Goal: Information Seeking & Learning: Check status

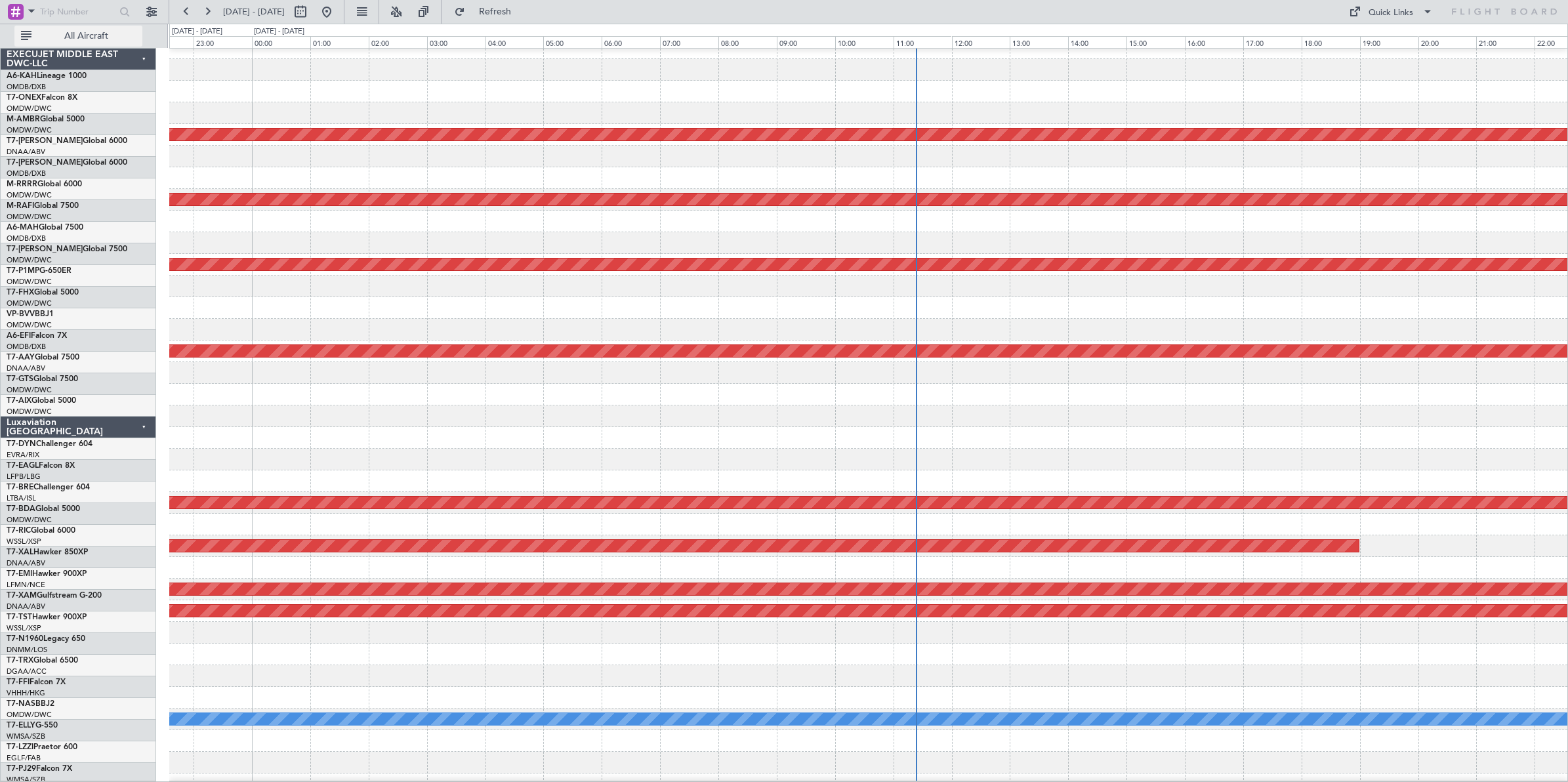
scroll to position [11, 0]
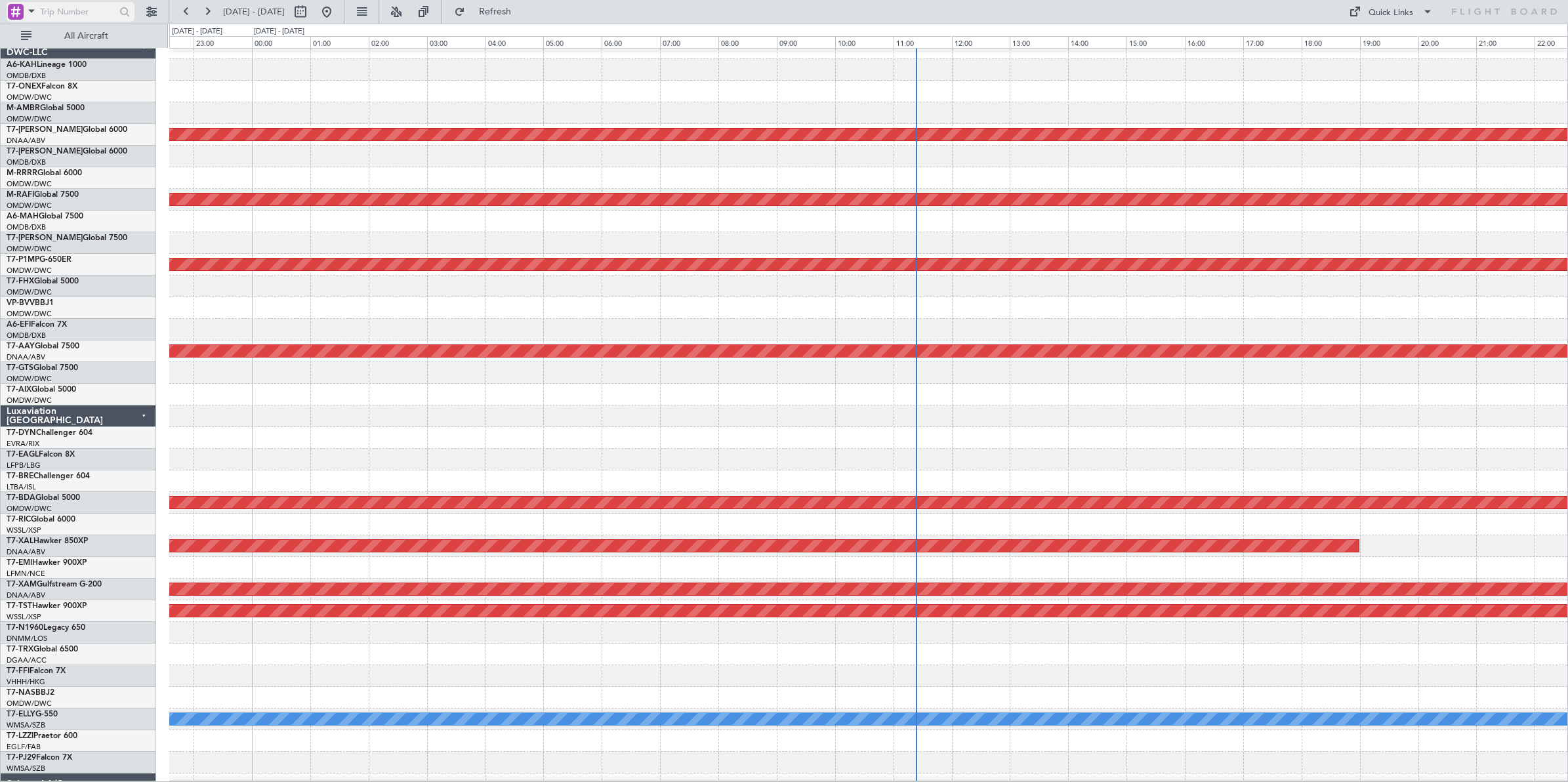
click at [81, 10] on input "text" at bounding box center [78, 11] width 76 height 20
type input "521082"
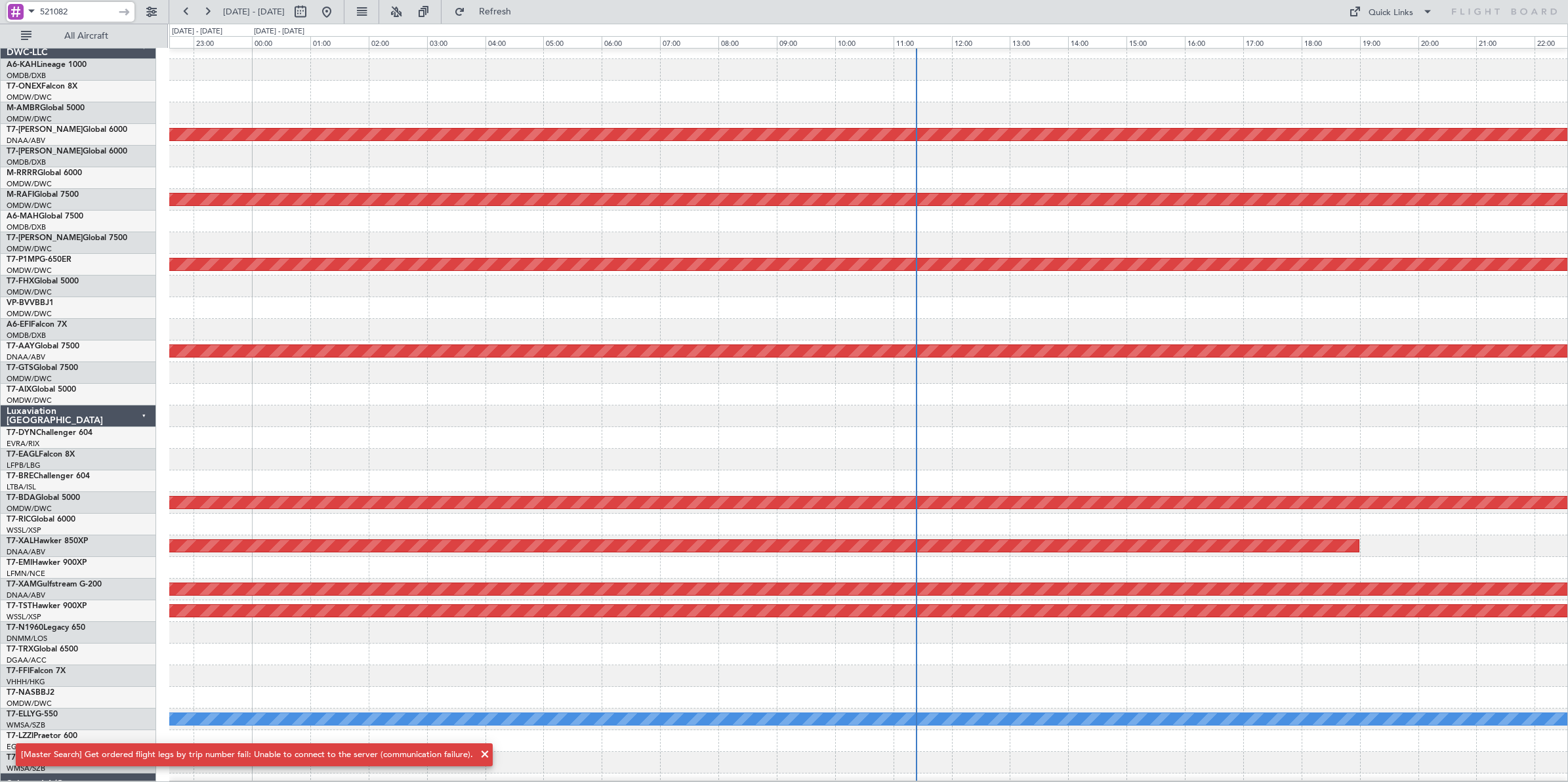
click at [100, 5] on input "521082" at bounding box center [78, 11] width 76 height 20
click at [123, 11] on div at bounding box center [125, 12] width 21 height 21
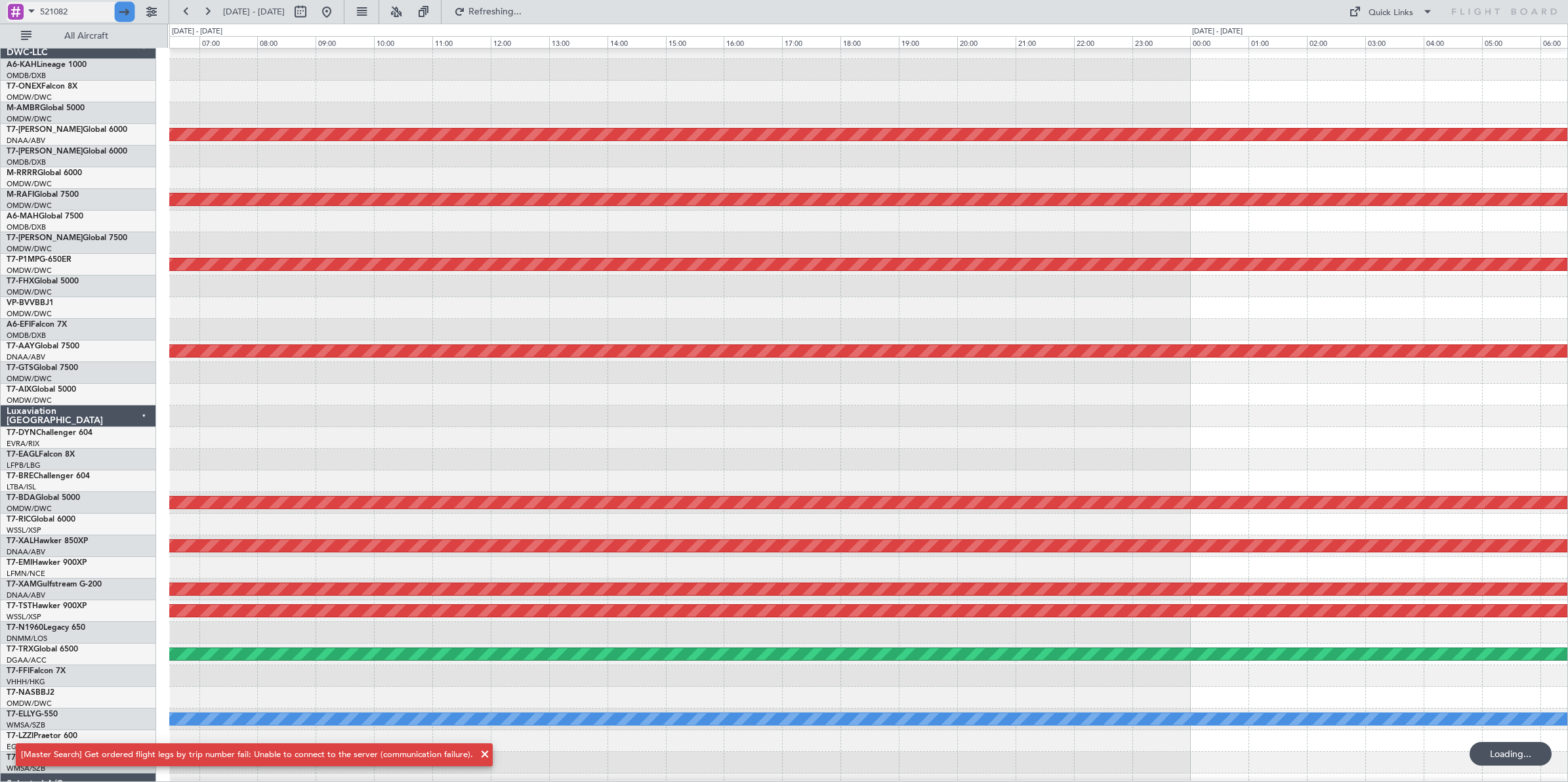
scroll to position [0, 0]
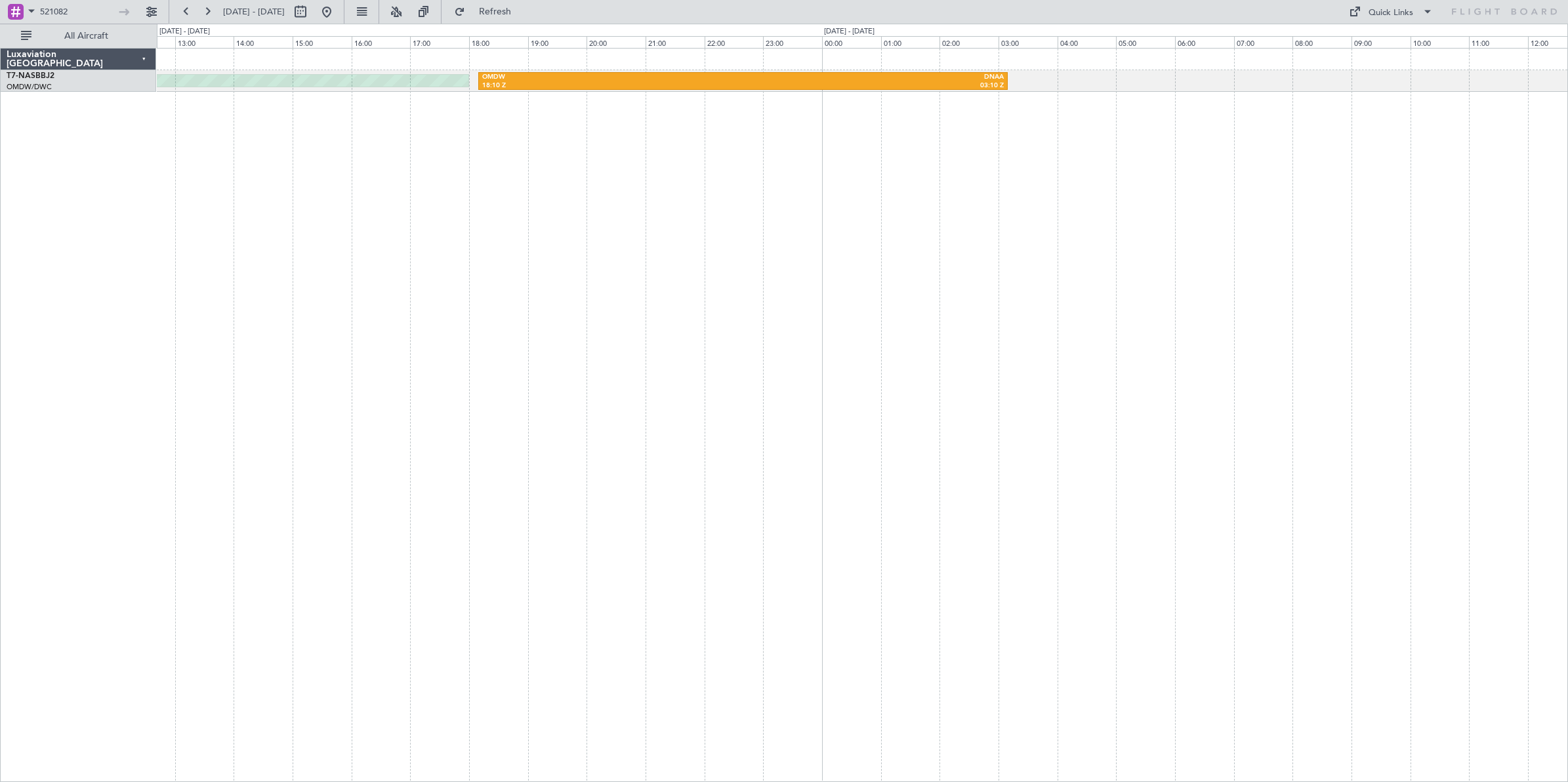
click at [633, 236] on div "Planned Maint Dubai (Al Maktoum Intl) OMDW 18:10 Z DNAA 03:10 Z" at bounding box center [863, 415] width 1412 height 734
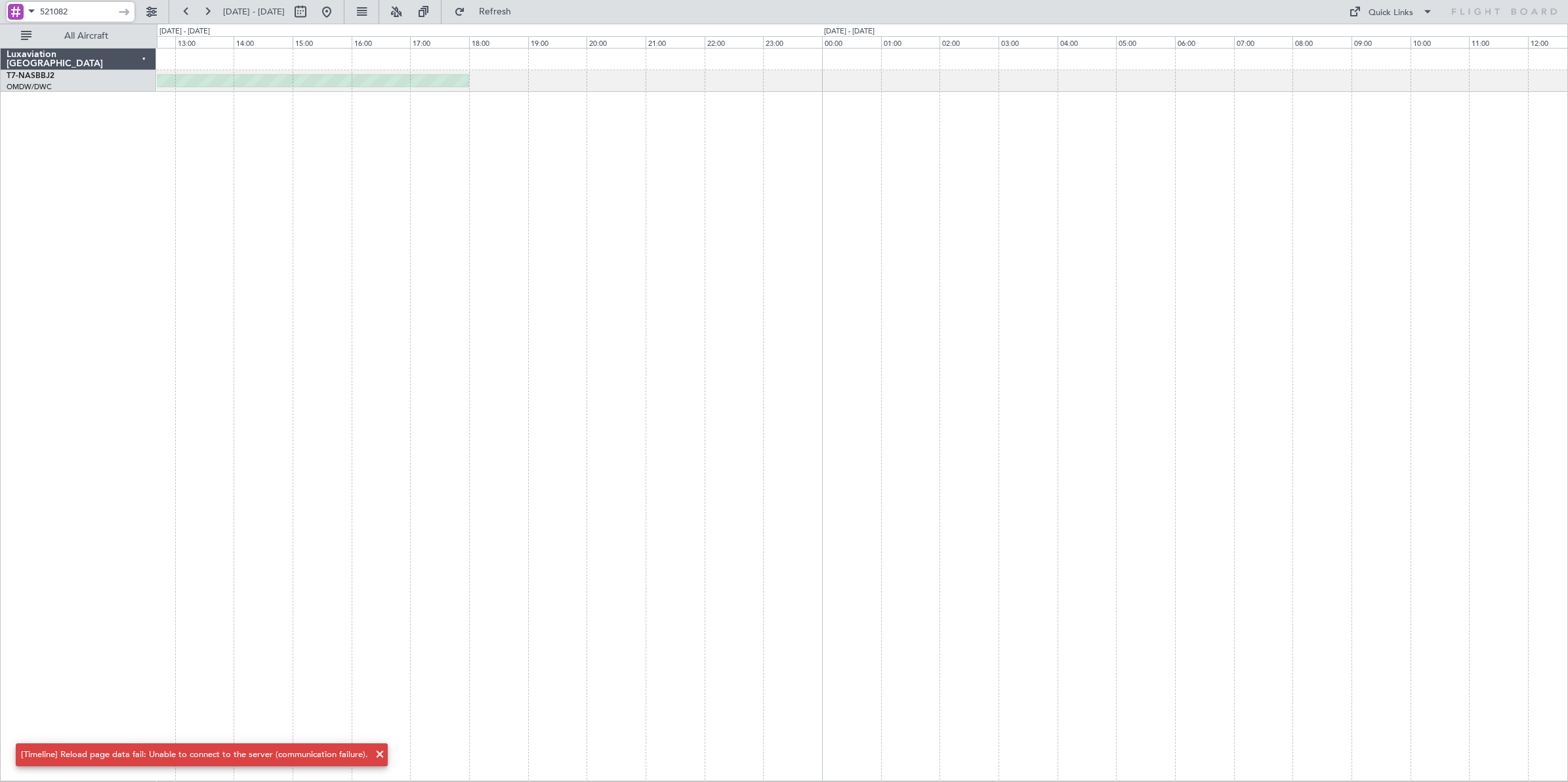
drag, startPoint x: 81, startPoint y: 8, endPoint x: 24, endPoint y: 13, distance: 57.2
click at [24, 12] on div "521082" at bounding box center [70, 11] width 128 height 20
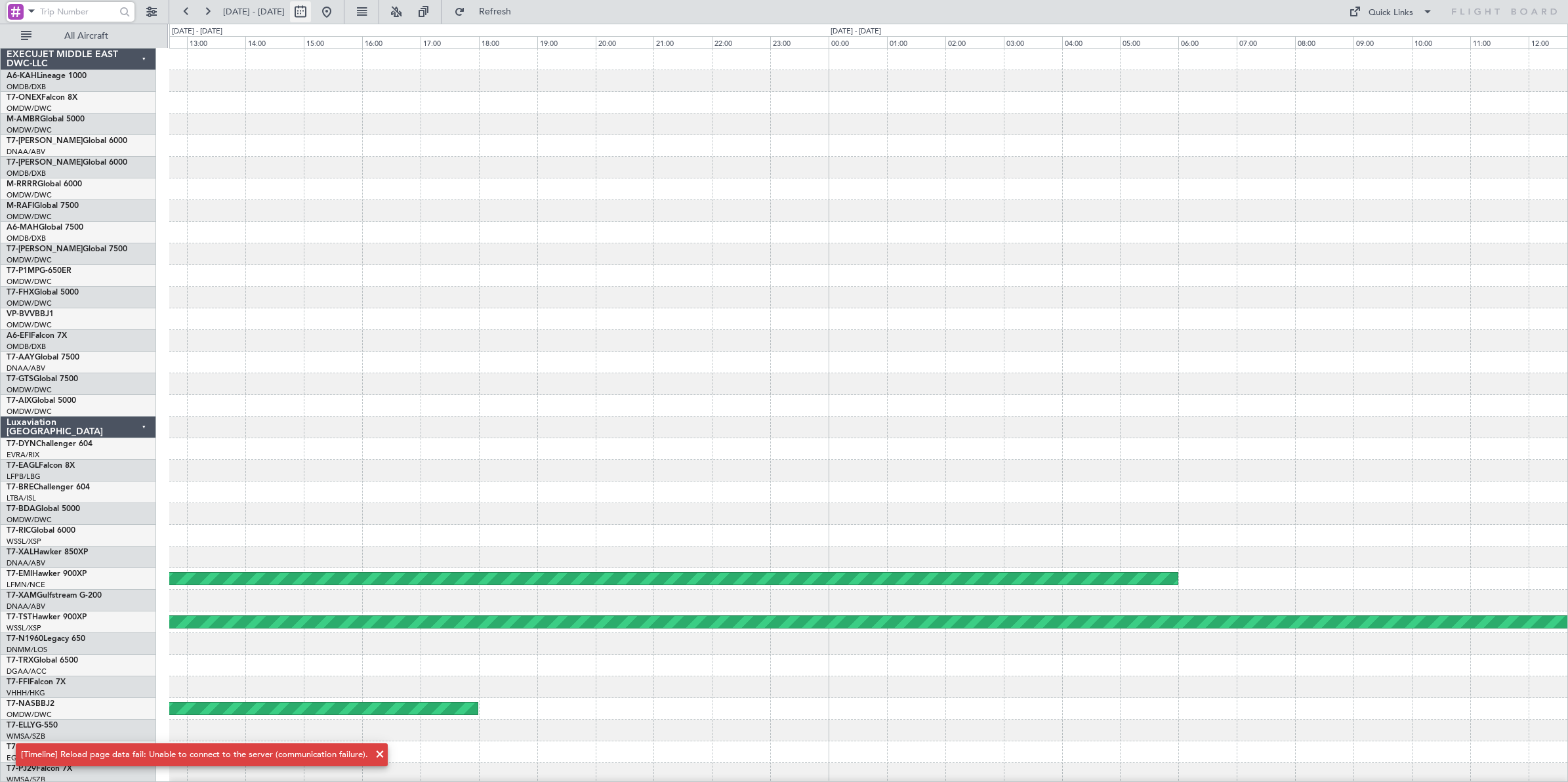
click at [311, 8] on button at bounding box center [301, 12] width 21 height 21
select select "2"
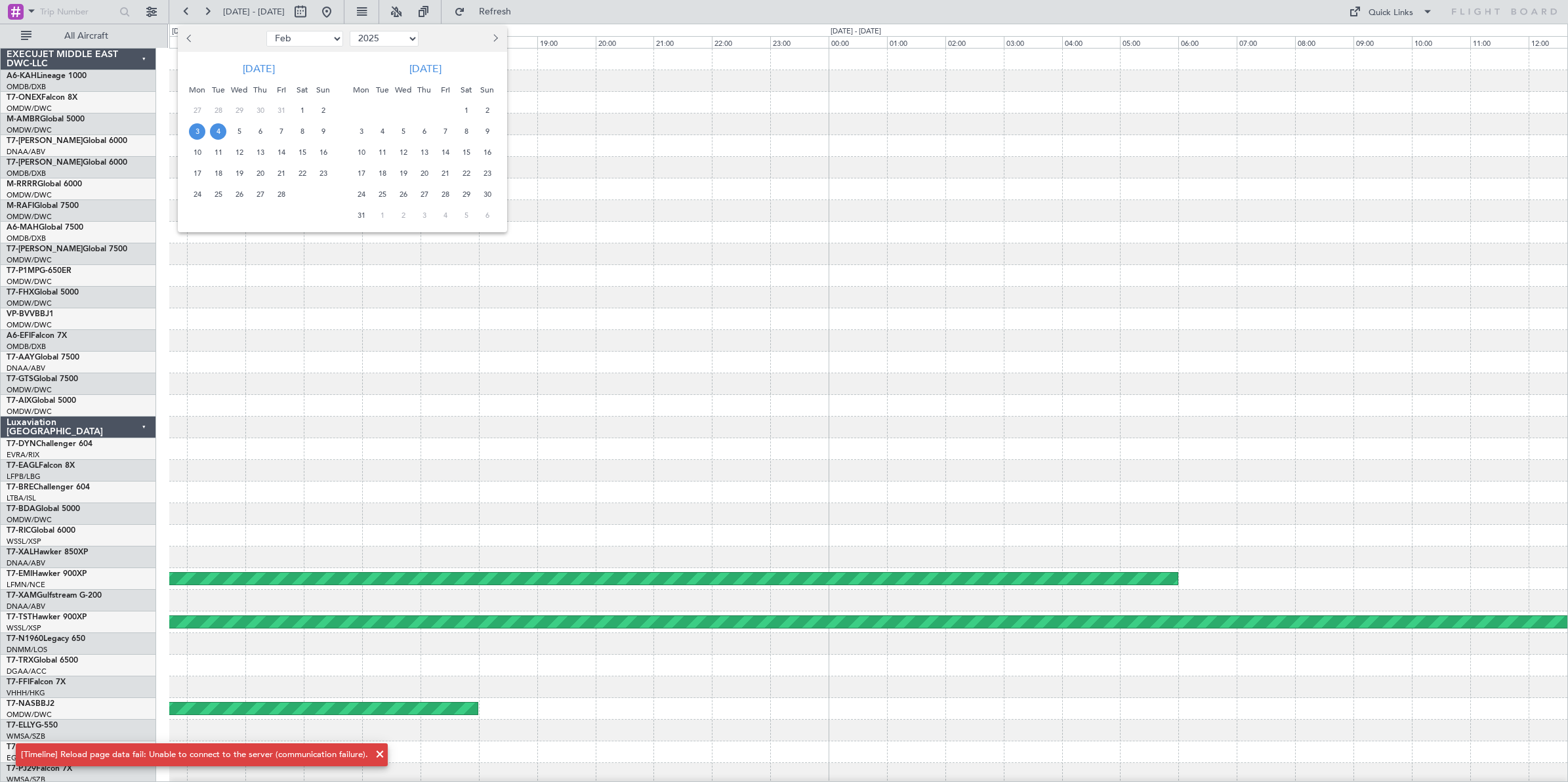
click at [388, 36] on select "2015 2016 2017 2018 2019 2020 2021 2022 2023 2024 2025 2026 2027 2028 2029 2030…" at bounding box center [384, 39] width 69 height 15
select select "2024"
click at [350, 31] on select "2015 2016 2017 2018 2019 2020 2021 2022 2023 2024 2025 2026 2027 2028 2029 2030…" at bounding box center [384, 39] width 69 height 15
click at [315, 40] on select "Jan Feb Mar Apr May Jun [DATE] Aug Sep Oct Nov Dec" at bounding box center [304, 39] width 76 height 15
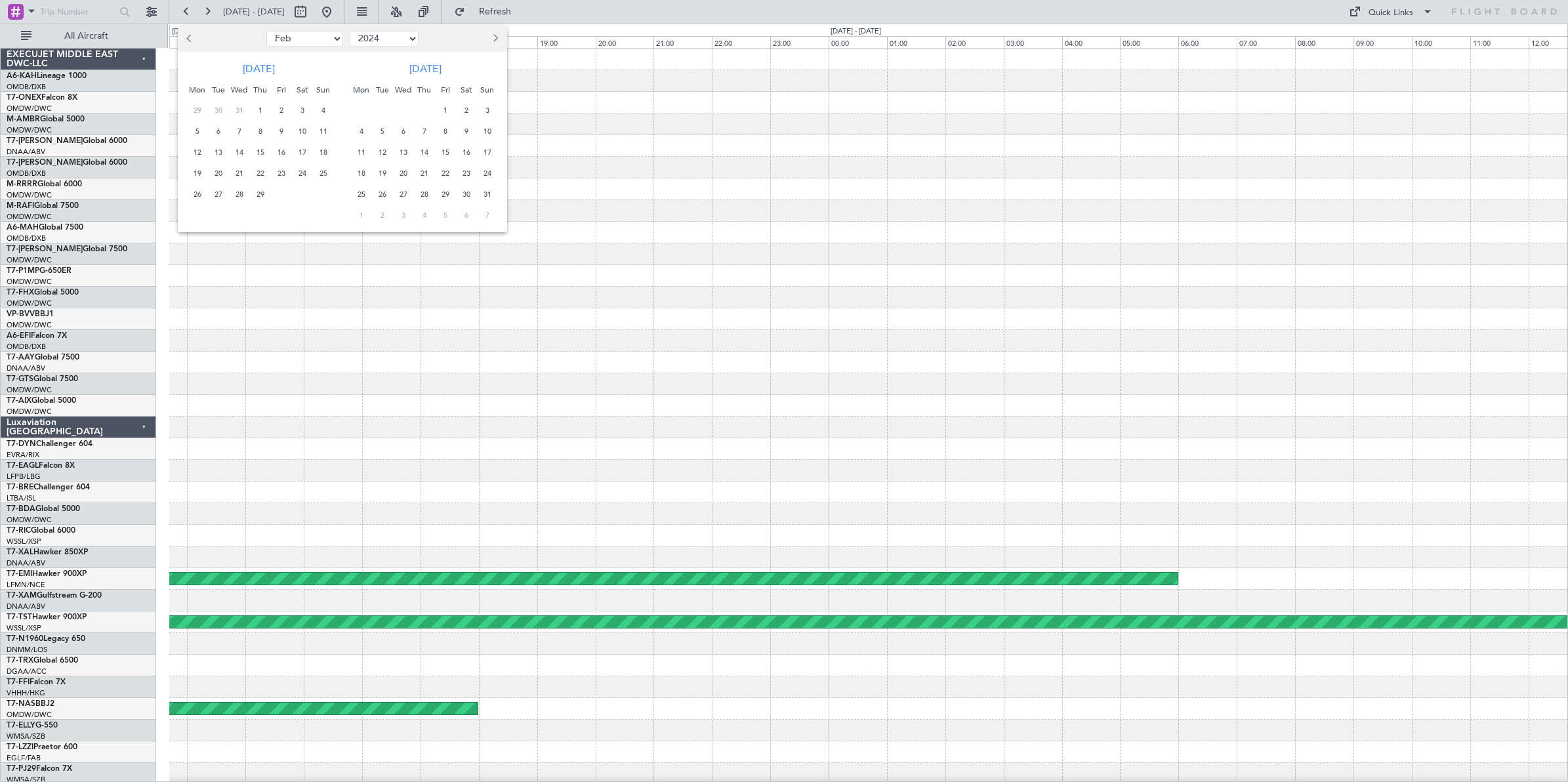
select select "10"
click at [266, 31] on select "Jan Feb Mar Apr May Jun [DATE] Aug Sep Oct Nov Dec" at bounding box center [304, 39] width 76 height 15
click at [259, 131] on span "10" at bounding box center [259, 131] width 16 height 16
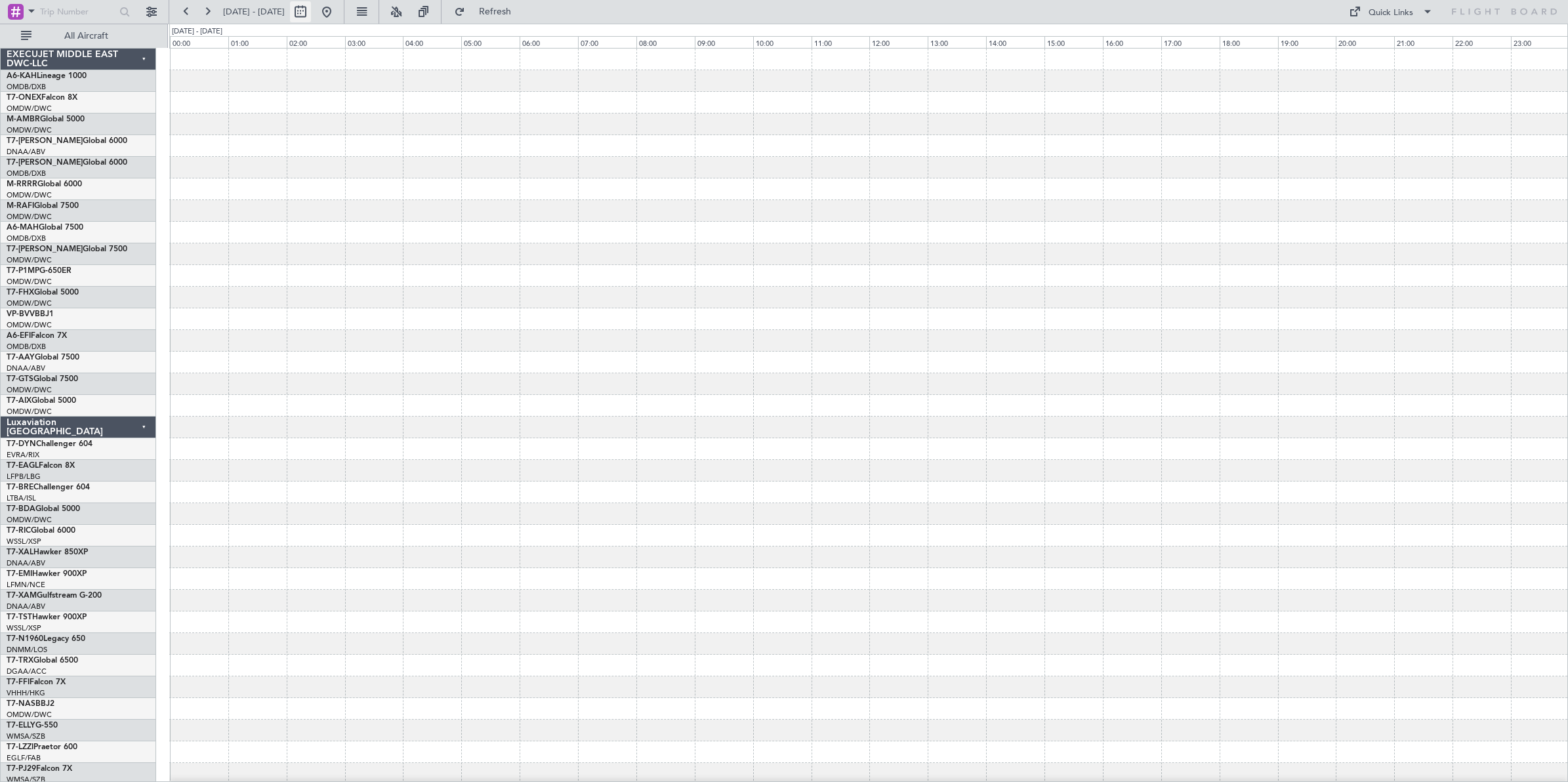
click at [311, 11] on button at bounding box center [301, 12] width 21 height 21
select select "10"
select select "2024"
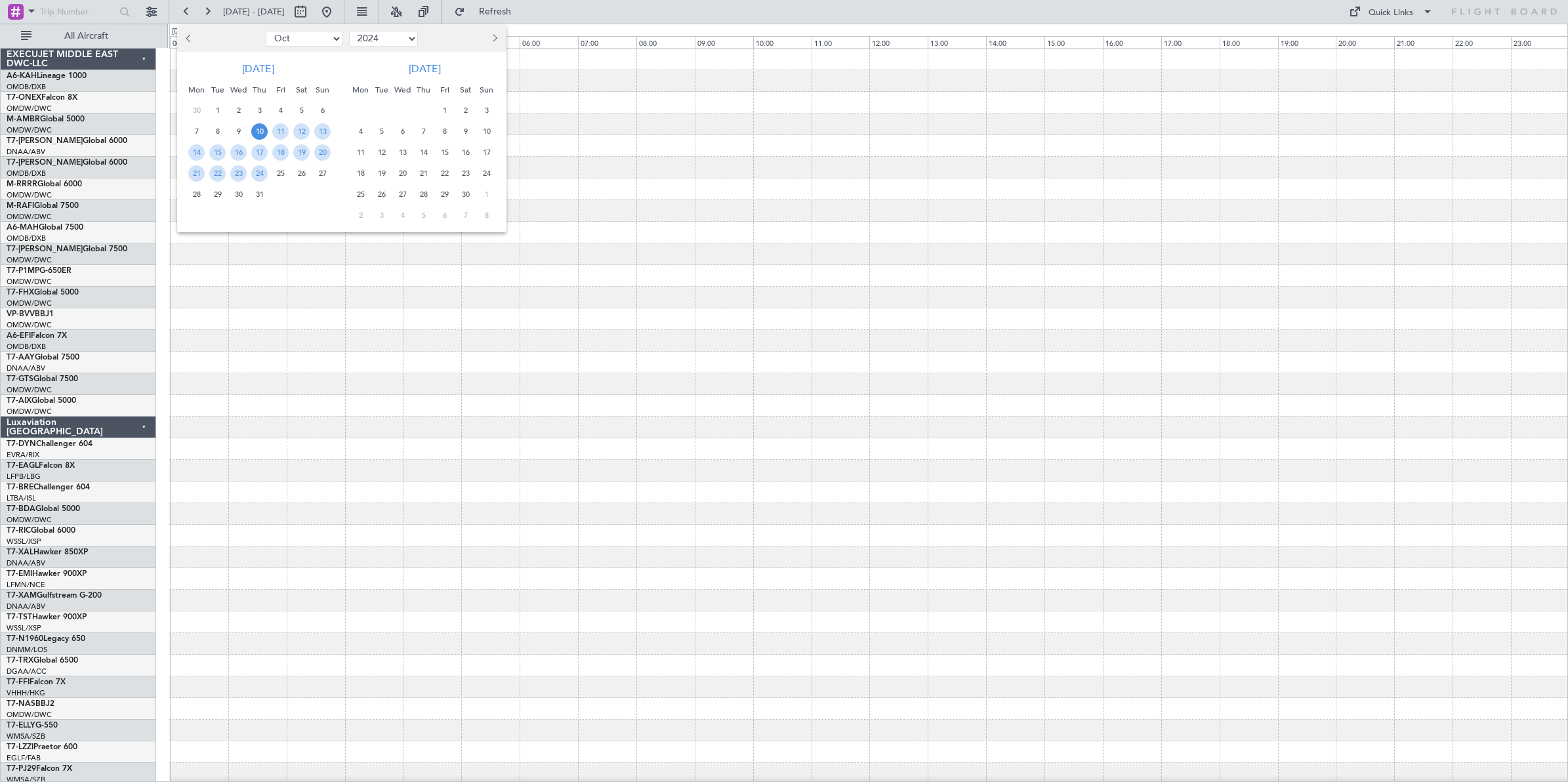
click at [257, 132] on span "10" at bounding box center [259, 131] width 16 height 16
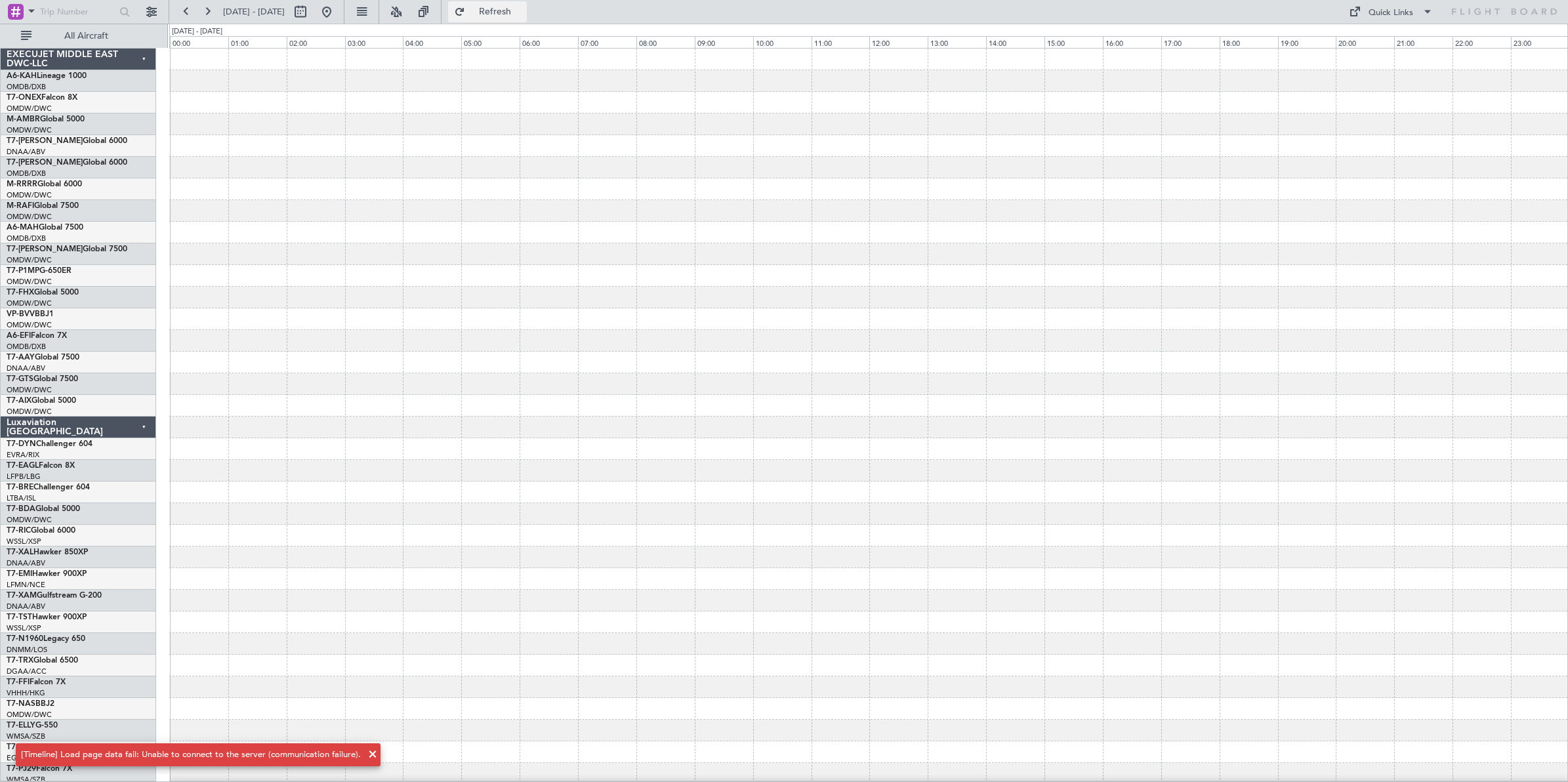
click at [523, 14] on span "Refresh" at bounding box center [495, 11] width 55 height 9
click at [523, 12] on span "Refresh" at bounding box center [495, 11] width 55 height 9
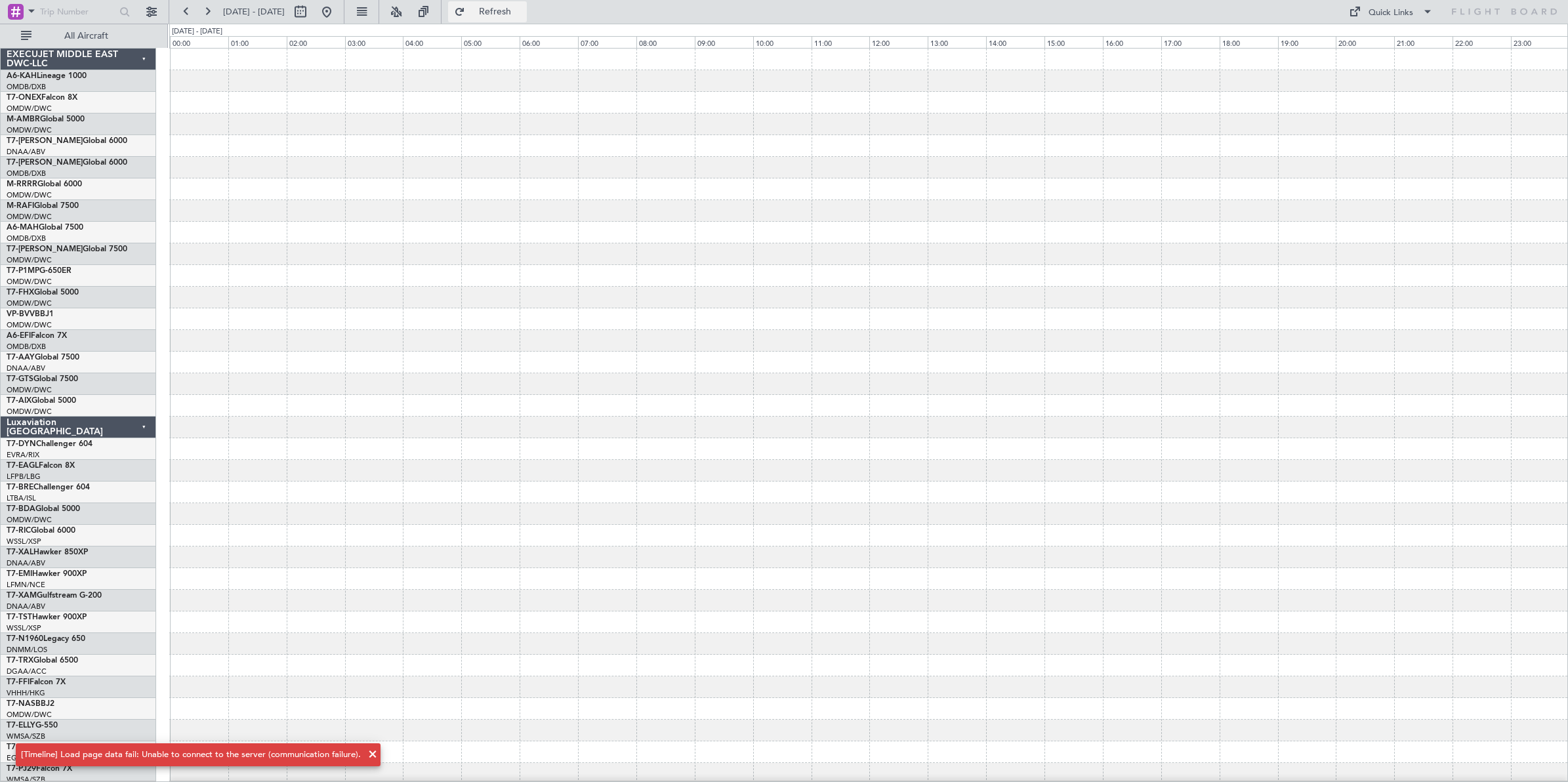
click at [523, 12] on span "Refresh" at bounding box center [495, 11] width 55 height 9
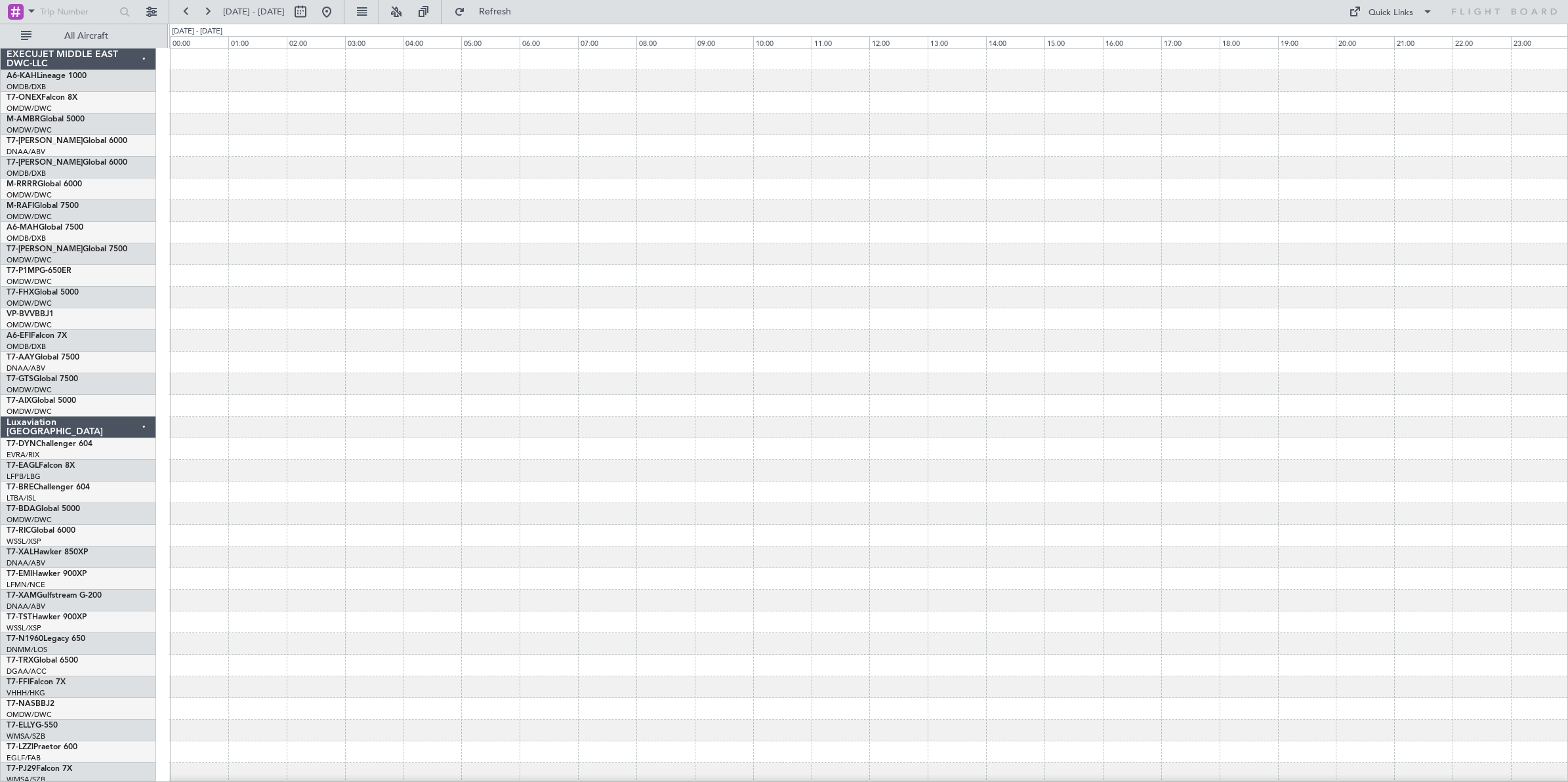
click at [499, 113] on div at bounding box center [868, 124] width 1398 height 21
click at [204, 12] on button at bounding box center [207, 12] width 21 height 21
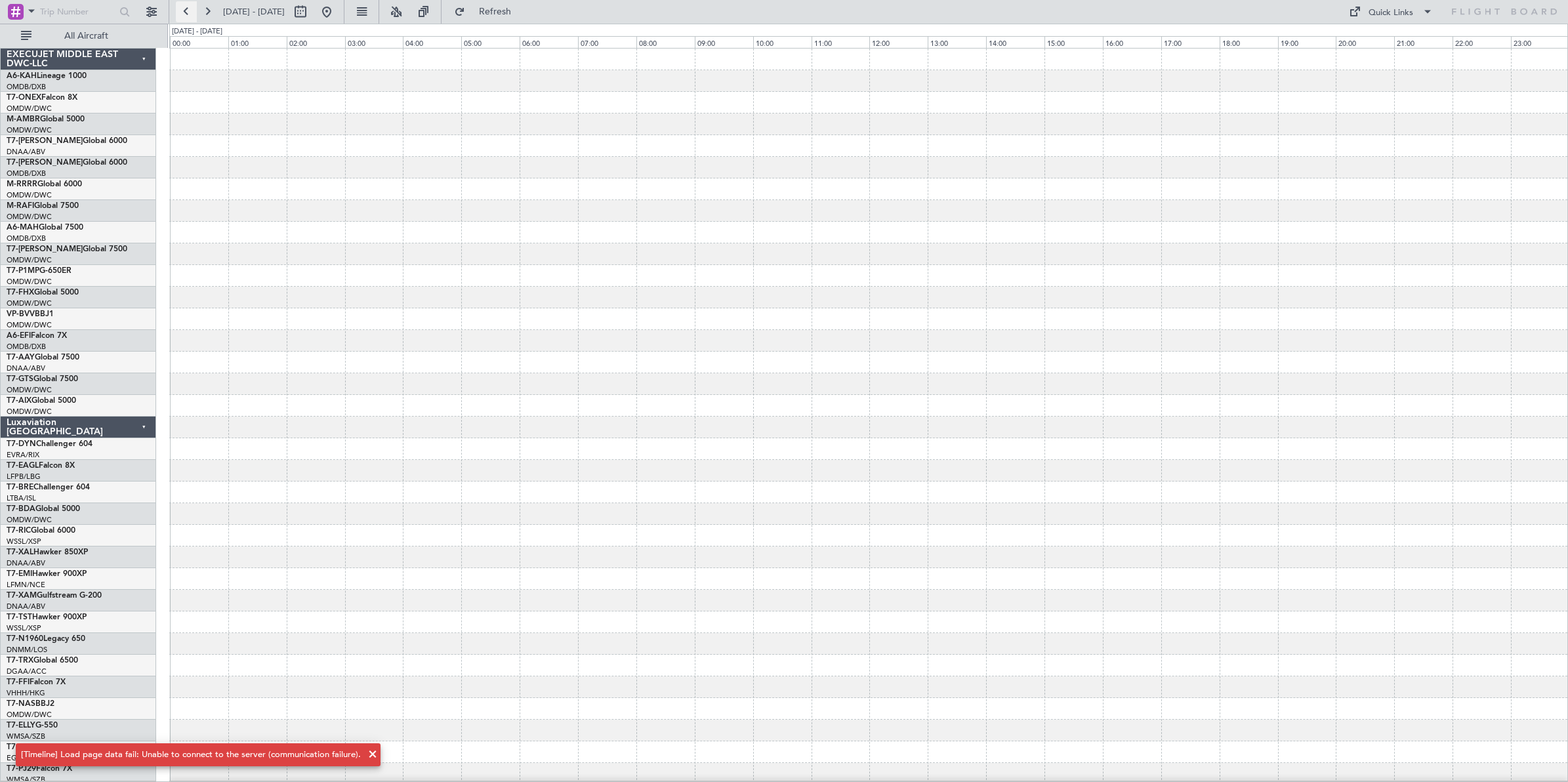
click at [186, 14] on button at bounding box center [186, 12] width 21 height 21
click at [523, 10] on span "Refresh" at bounding box center [495, 11] width 55 height 9
click at [448, 2] on button "Refresh" at bounding box center [488, 12] width 79 height 21
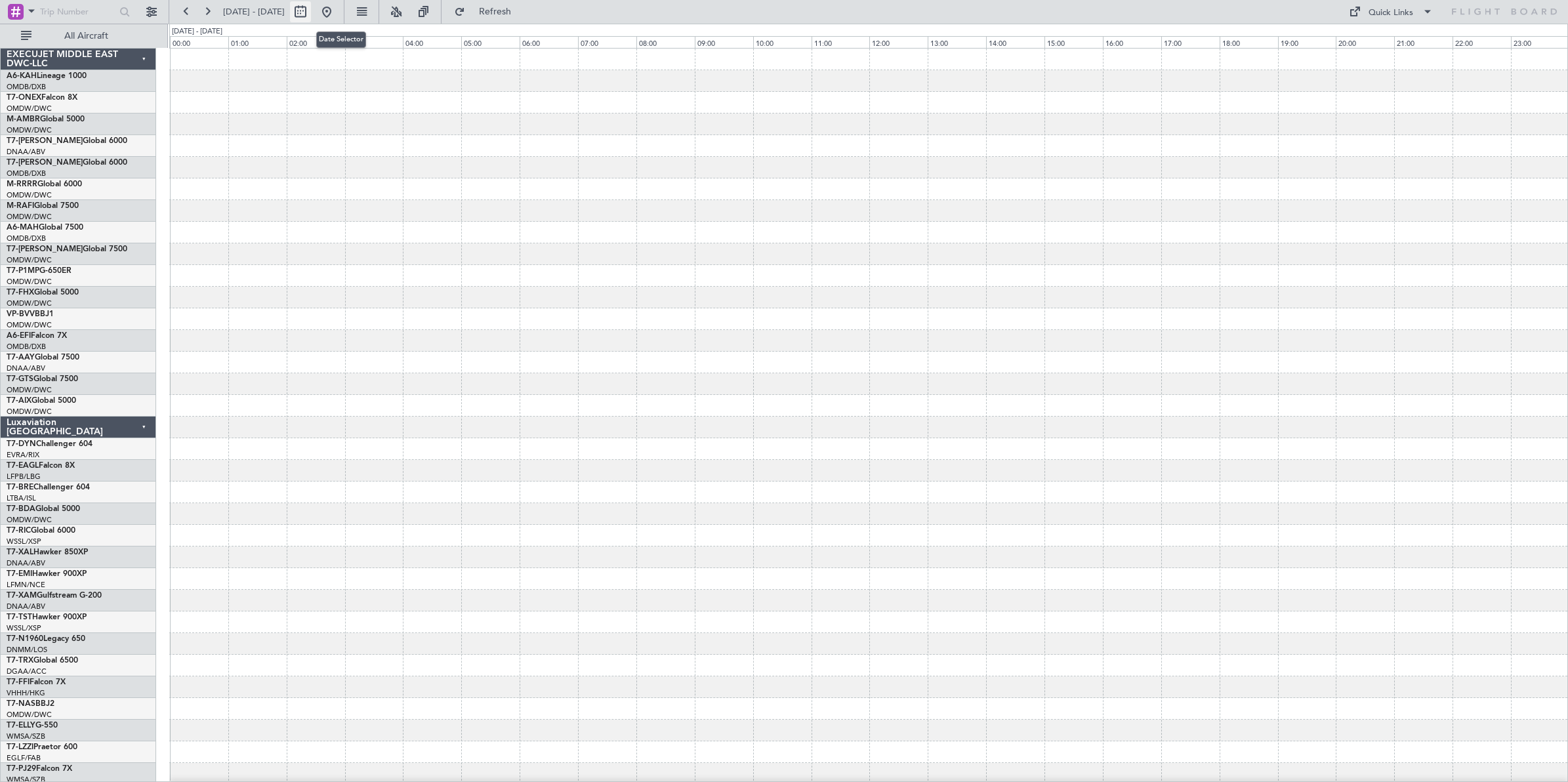
click at [311, 13] on button at bounding box center [301, 12] width 21 height 21
select select "10"
select select "2024"
click at [501, 9] on div at bounding box center [784, 391] width 1568 height 782
click at [500, 12] on button "Refresh" at bounding box center [488, 12] width 79 height 21
